Goal: Use online tool/utility: Utilize a website feature to perform a specific function

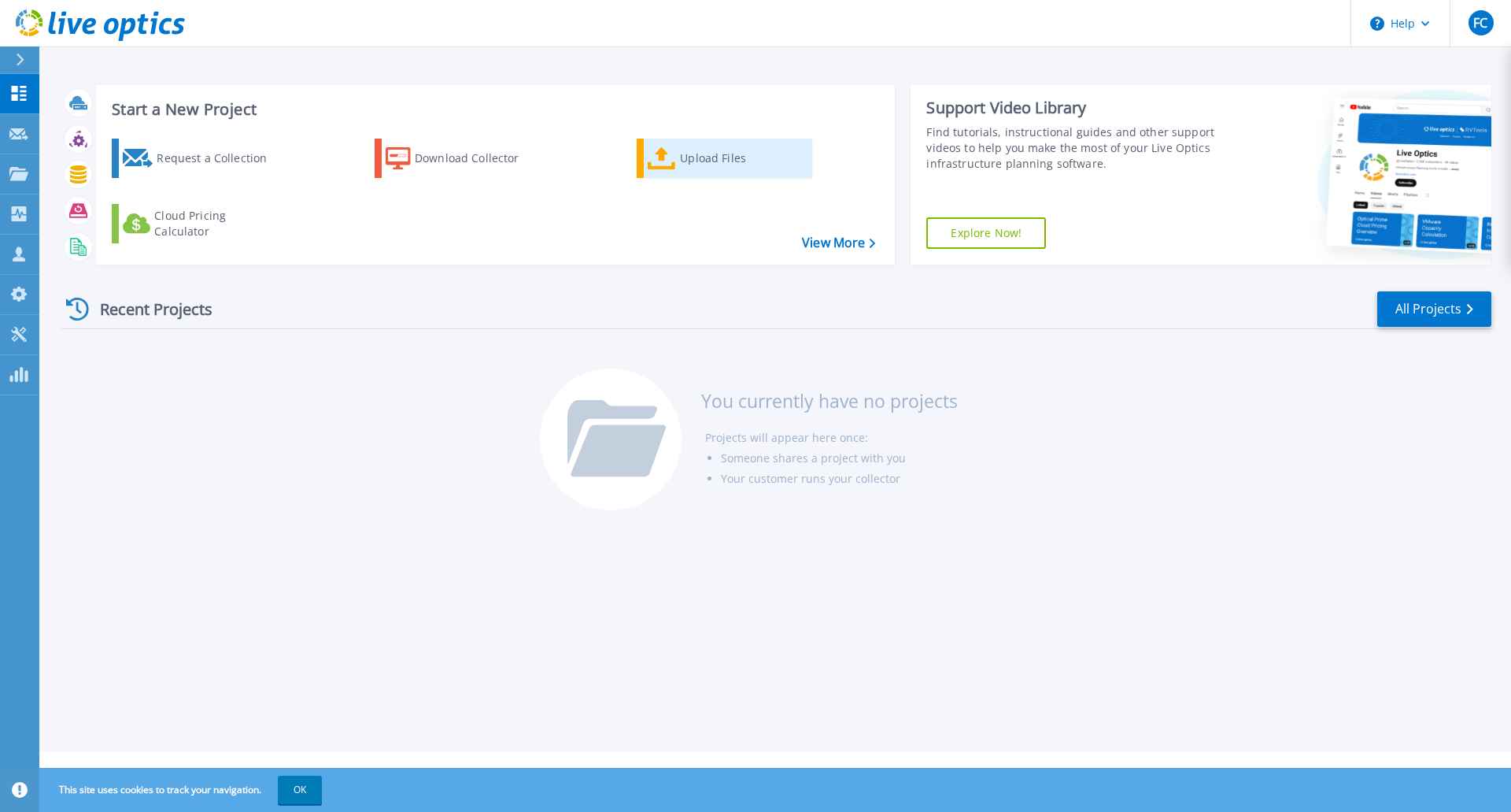
click at [708, 157] on div "Upload Files" at bounding box center [743, 158] width 126 height 32
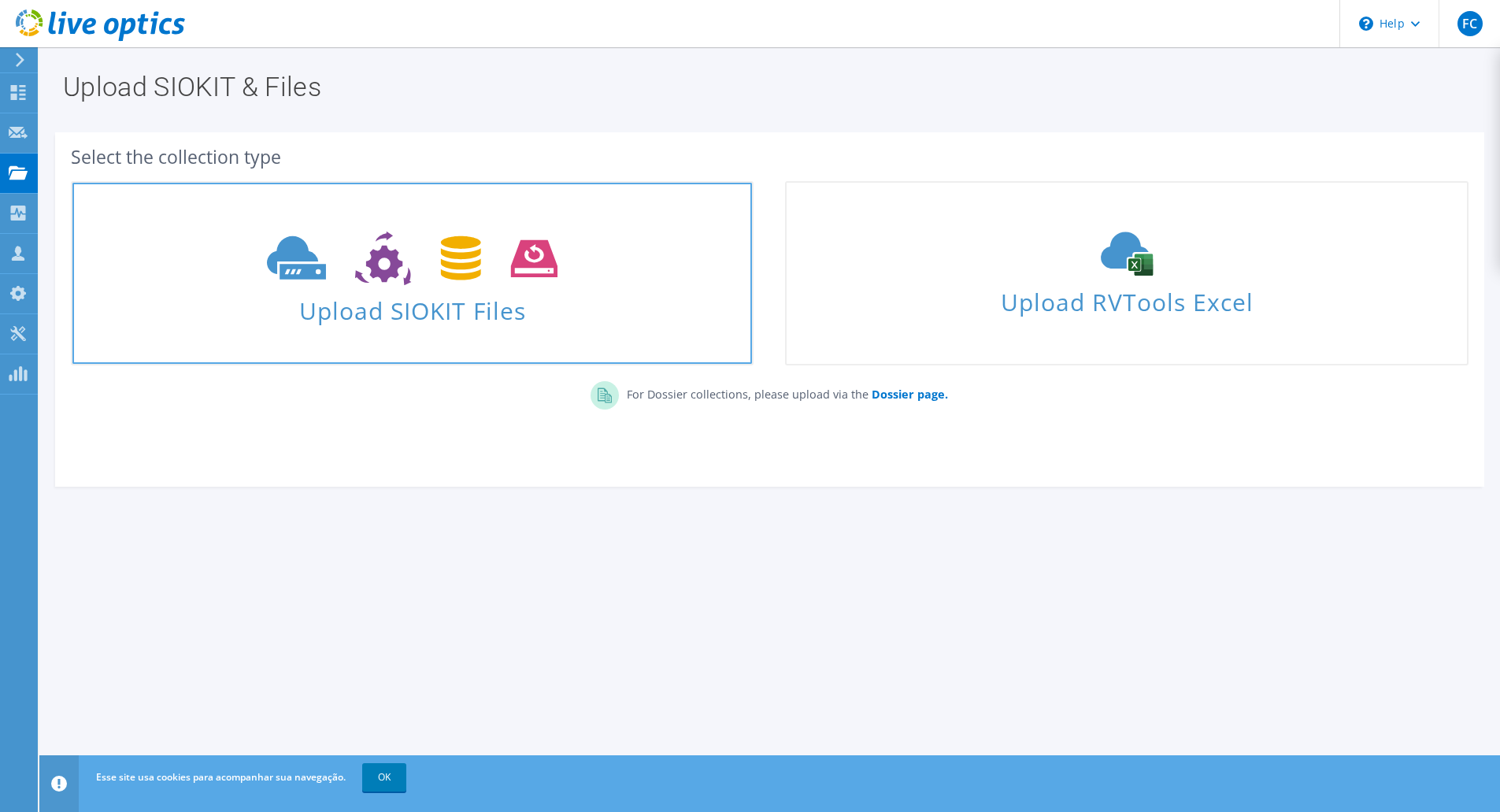
click at [484, 308] on span "Upload SIOKIT Files" at bounding box center [412, 305] width 679 height 34
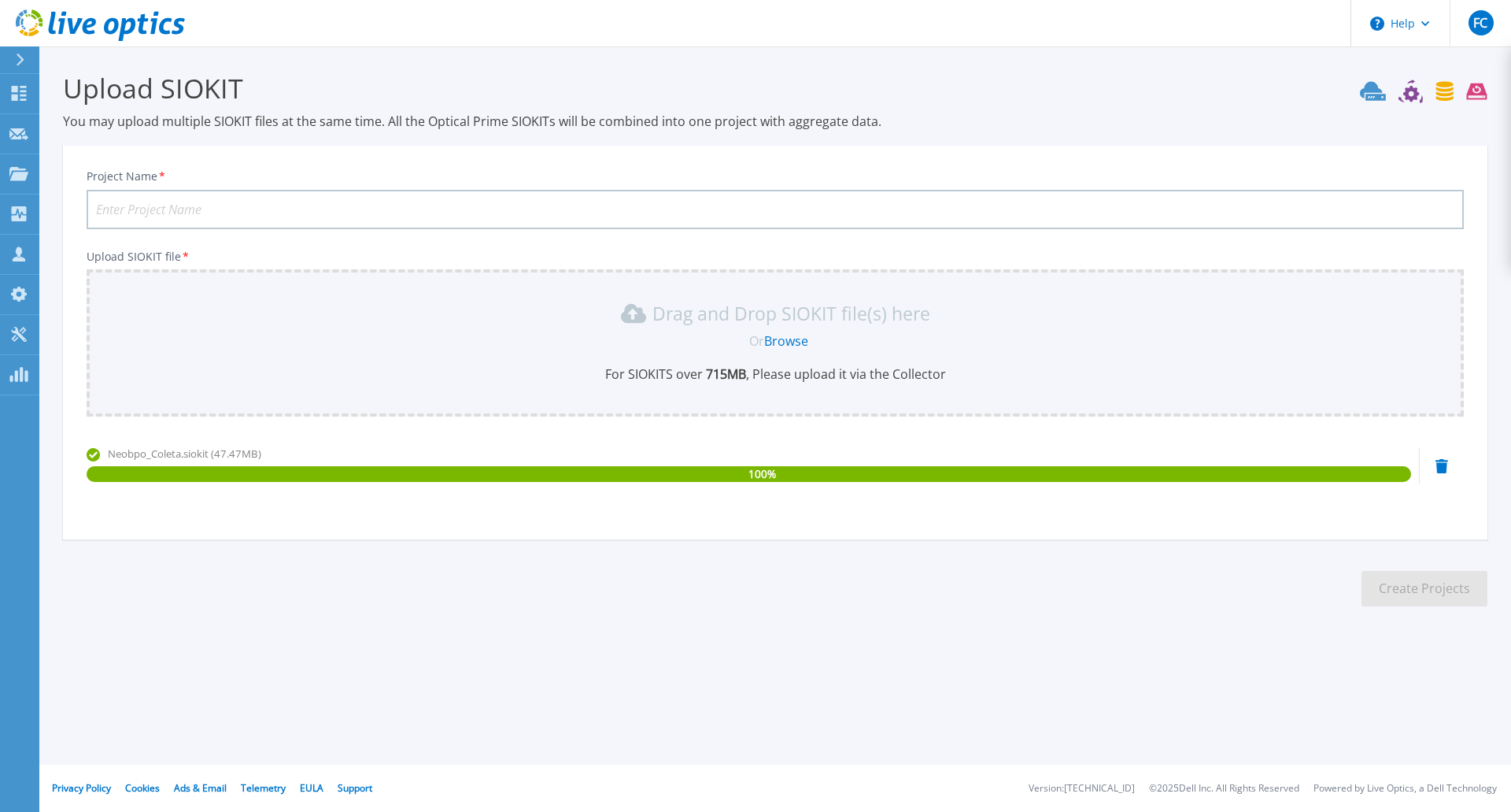
click at [202, 206] on input "Project Name *" at bounding box center [775, 209] width 1378 height 39
type input "NeoBPO-08-25"
click at [1470, 592] on button "Create Projects" at bounding box center [1425, 588] width 126 height 35
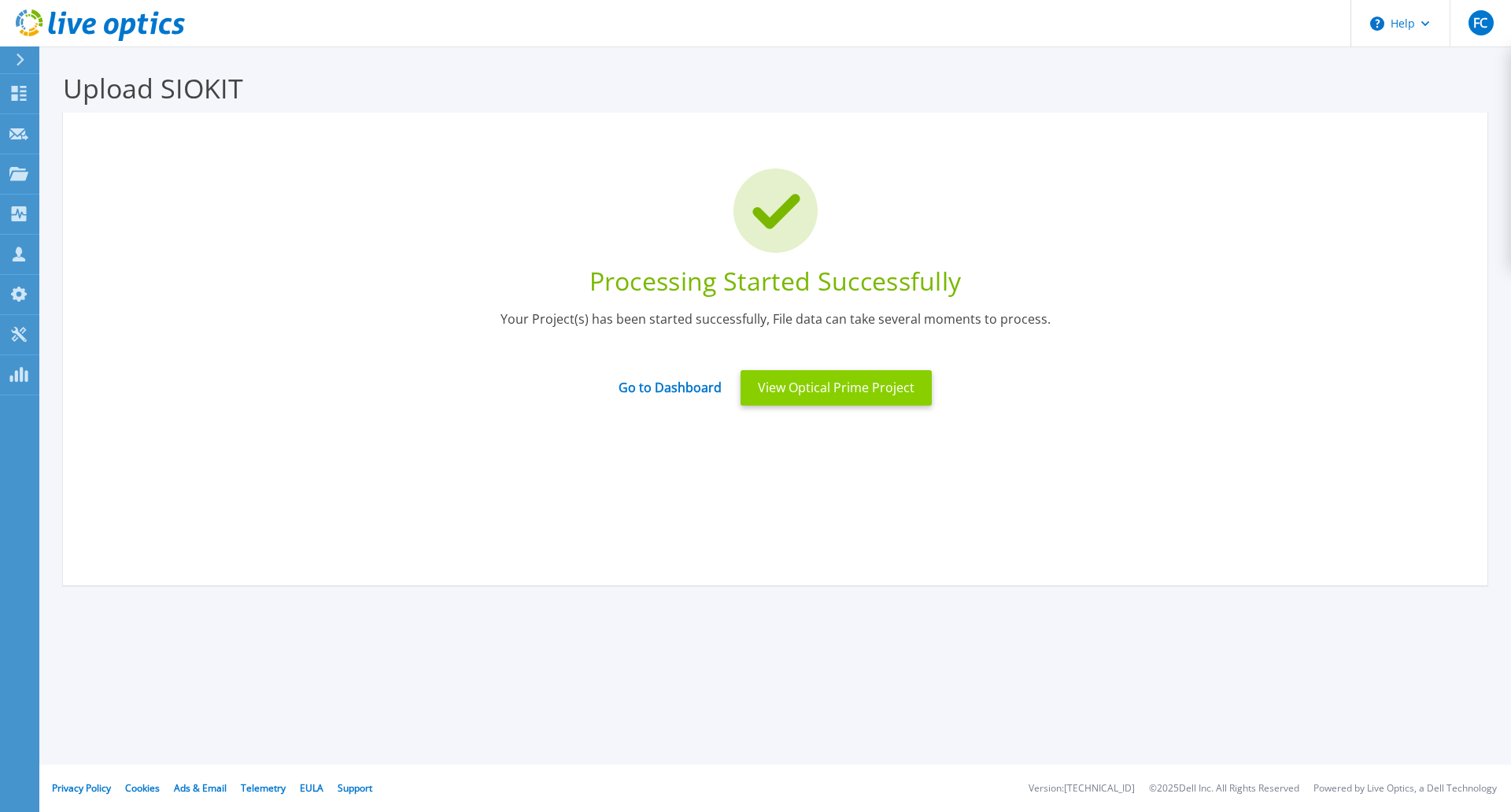
click at [841, 392] on button "View Optical Prime Project" at bounding box center [837, 387] width 192 height 35
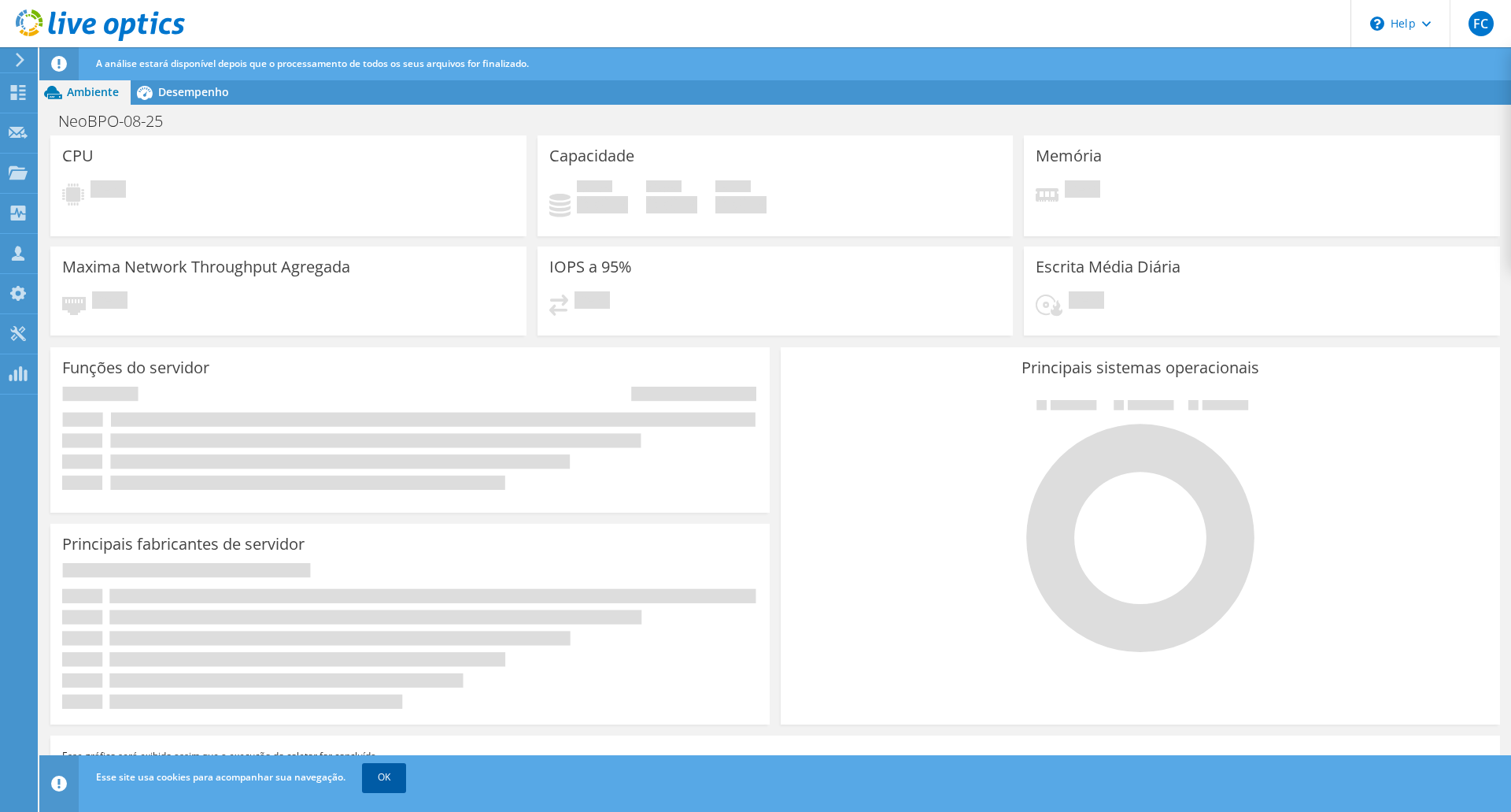
click at [386, 784] on link "OK" at bounding box center [384, 778] width 44 height 29
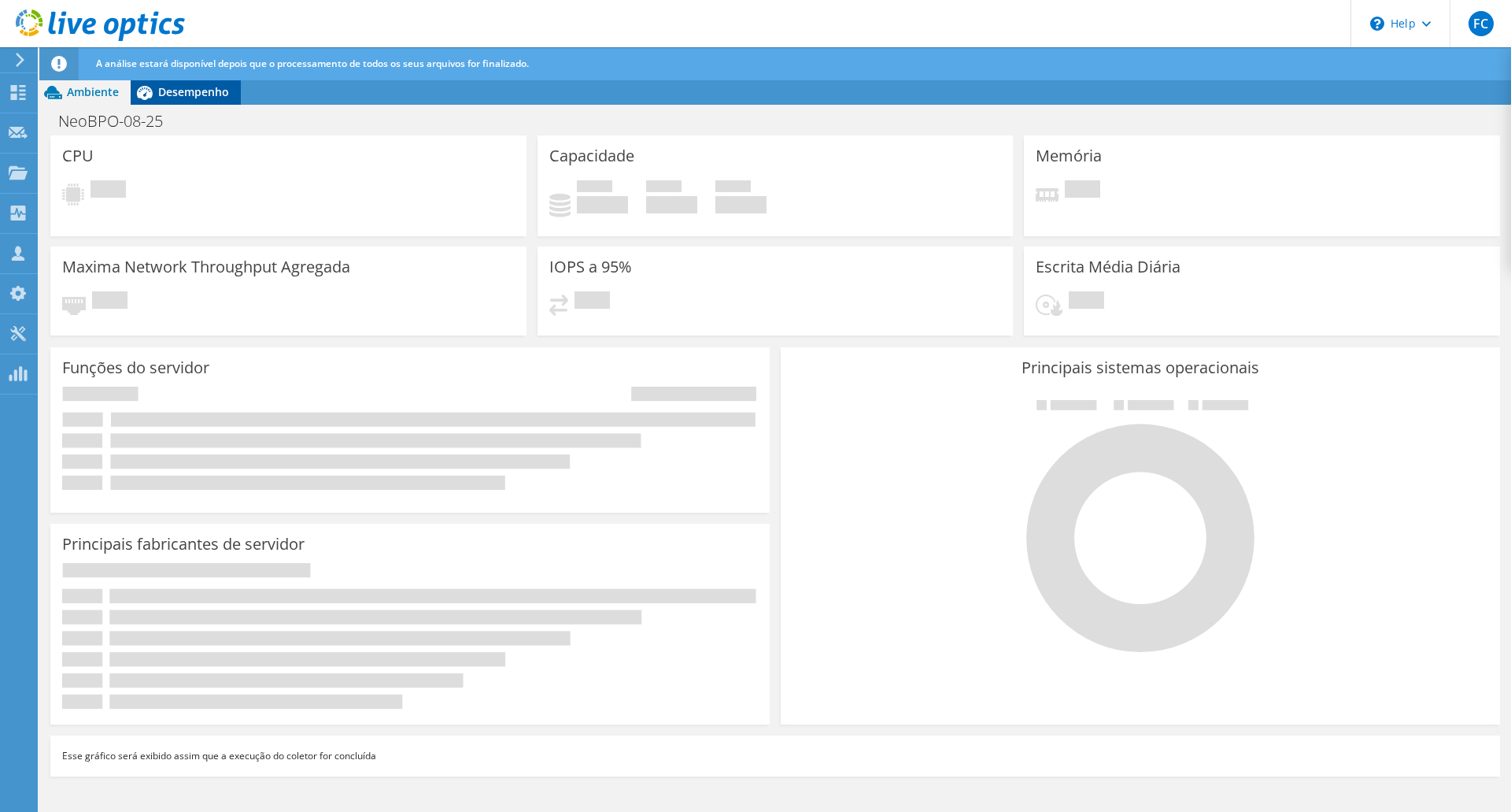
click at [203, 97] on span "Desempenho" at bounding box center [193, 92] width 71 height 15
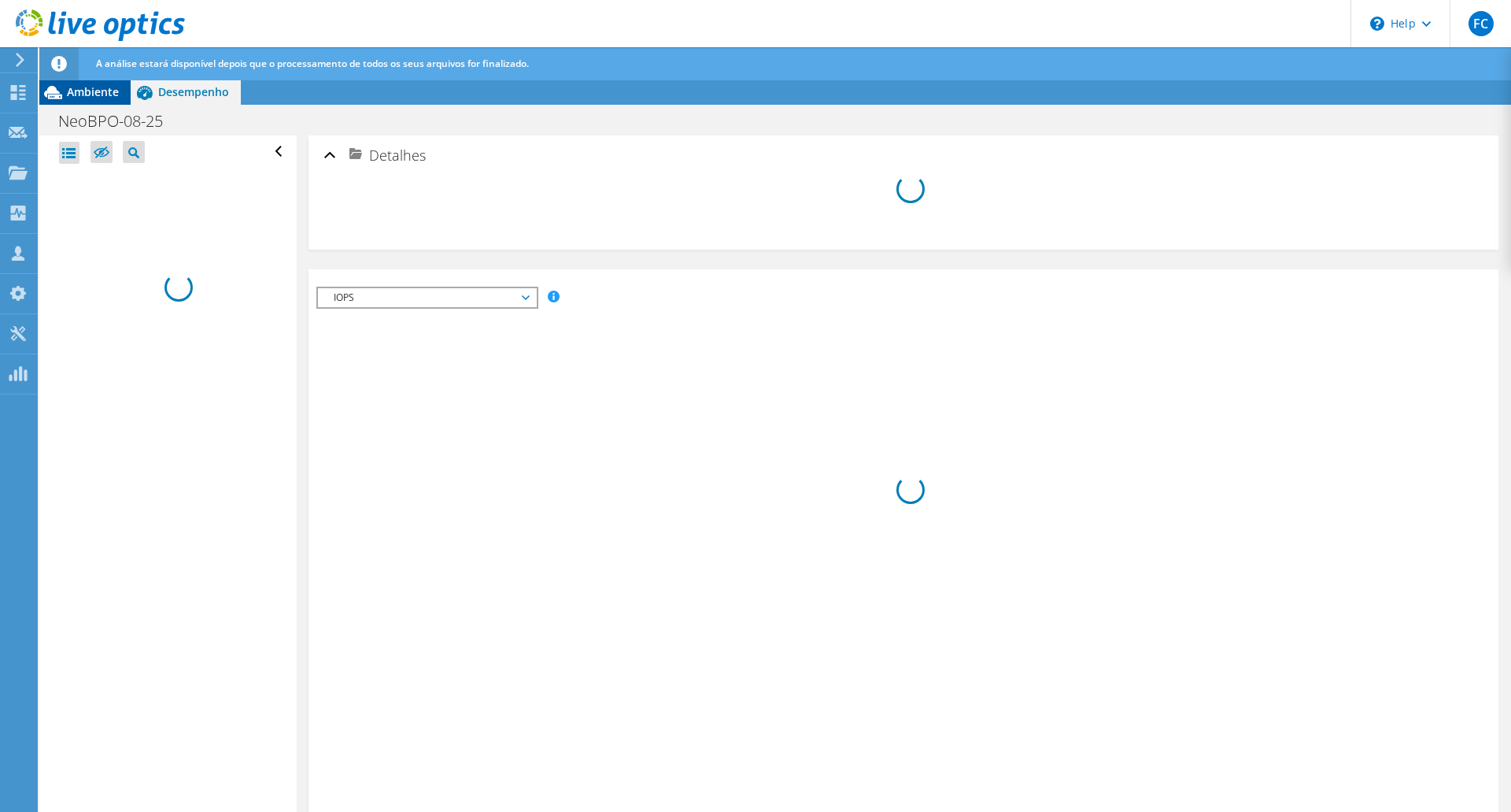
click at [88, 90] on span "Ambiente" at bounding box center [93, 92] width 52 height 15
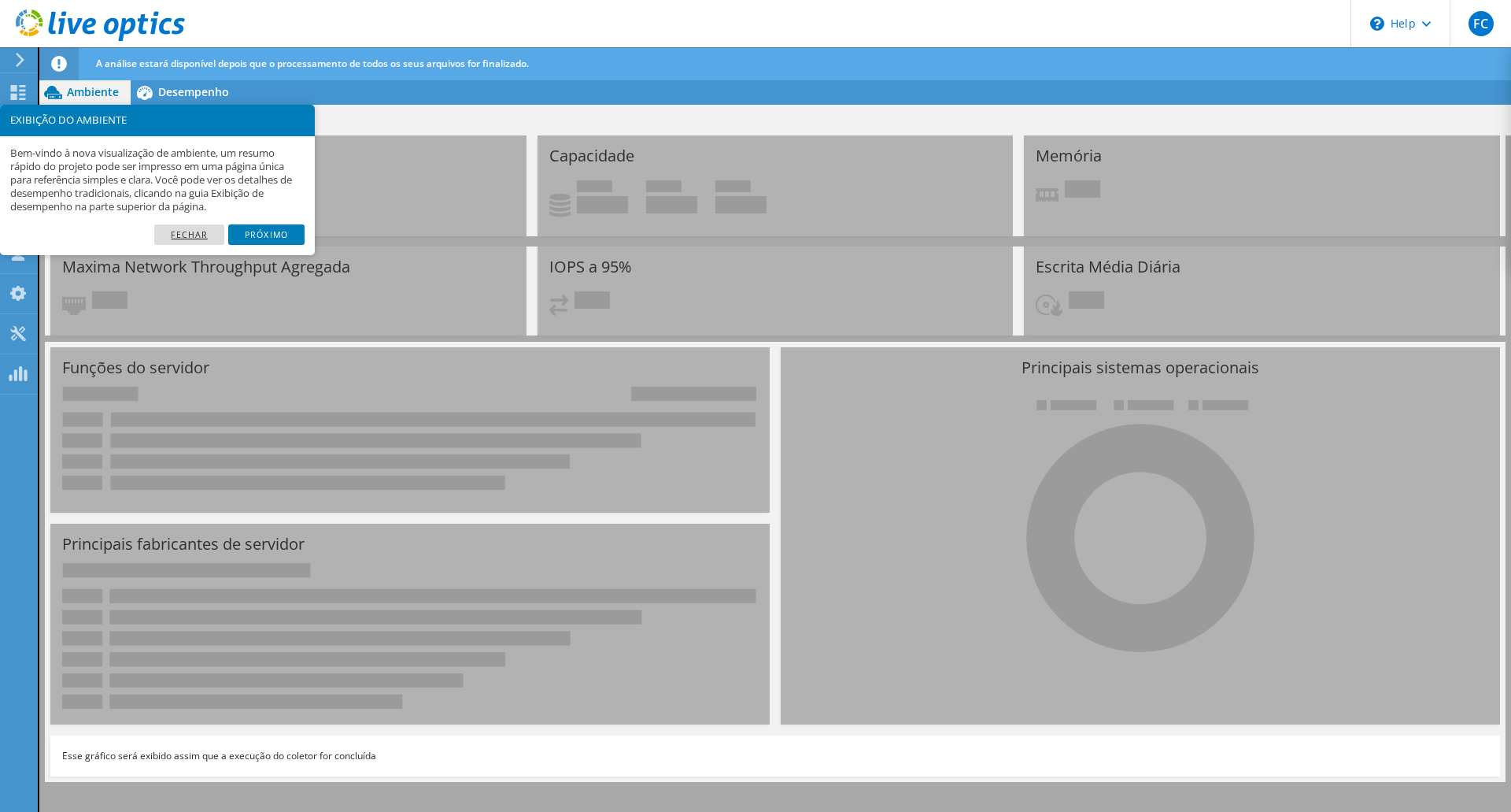
click at [191, 233] on link "Fechar" at bounding box center [189, 234] width 70 height 20
